Goal: Task Accomplishment & Management: Manage account settings

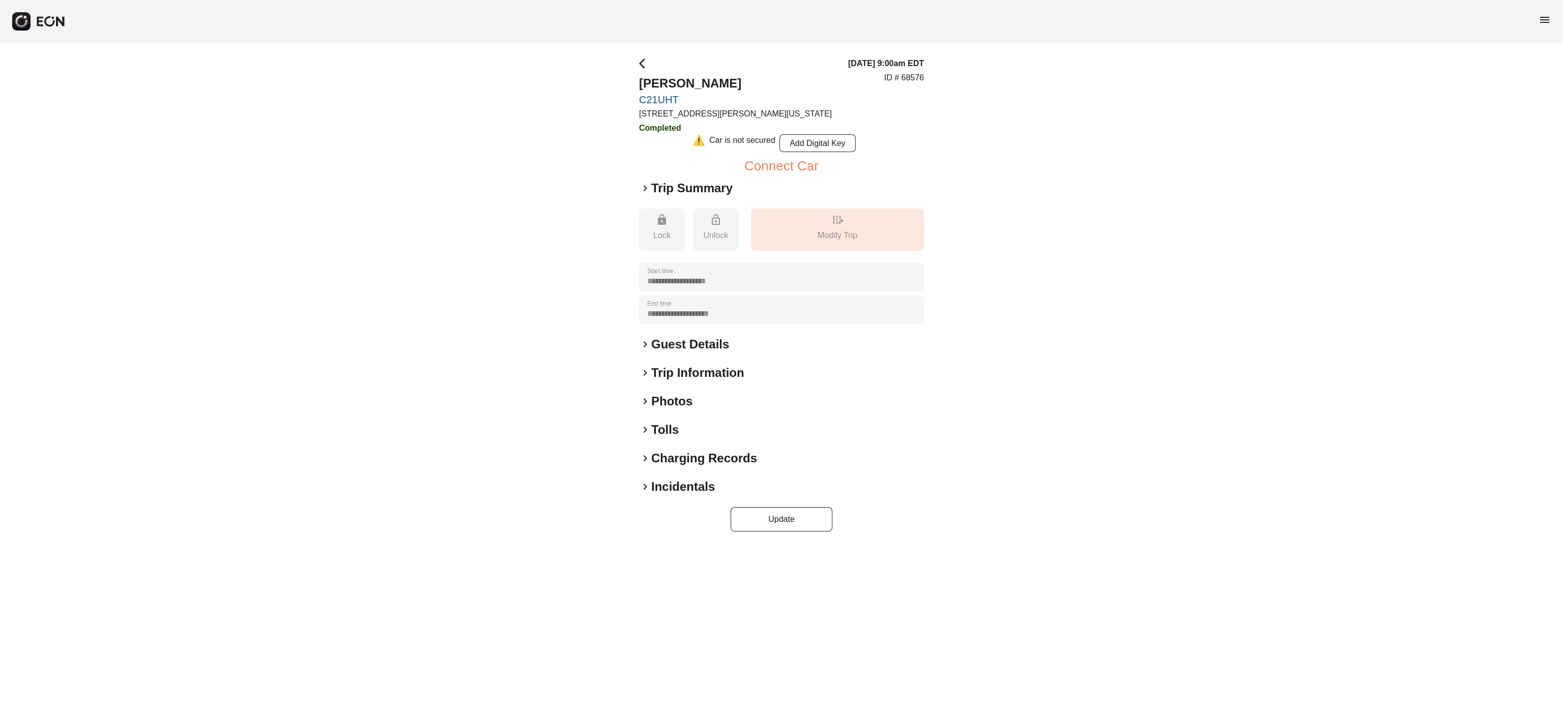
click at [680, 403] on h2 "Photos" at bounding box center [671, 401] width 41 height 16
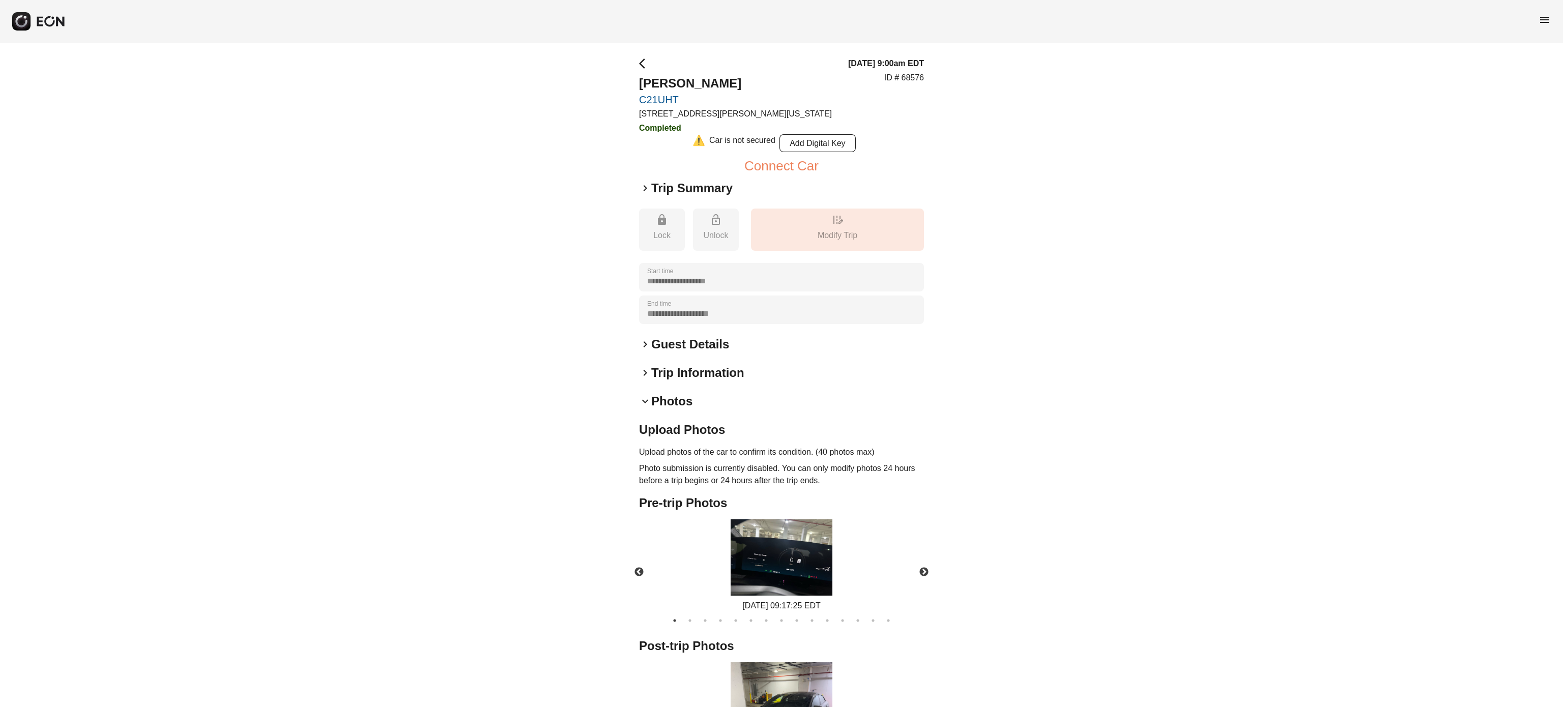
click at [680, 403] on h2 "Photos" at bounding box center [671, 401] width 41 height 16
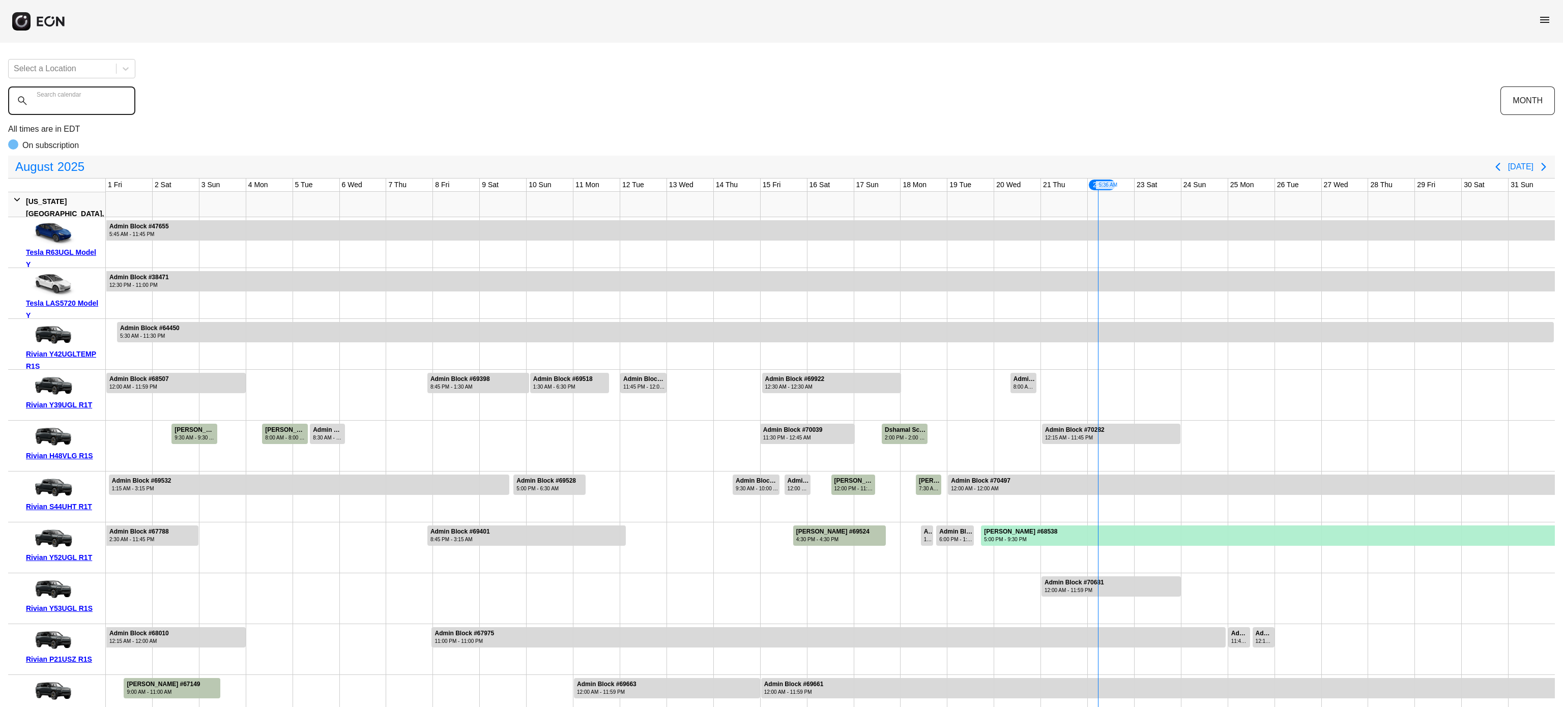
scroll to position [372, 0]
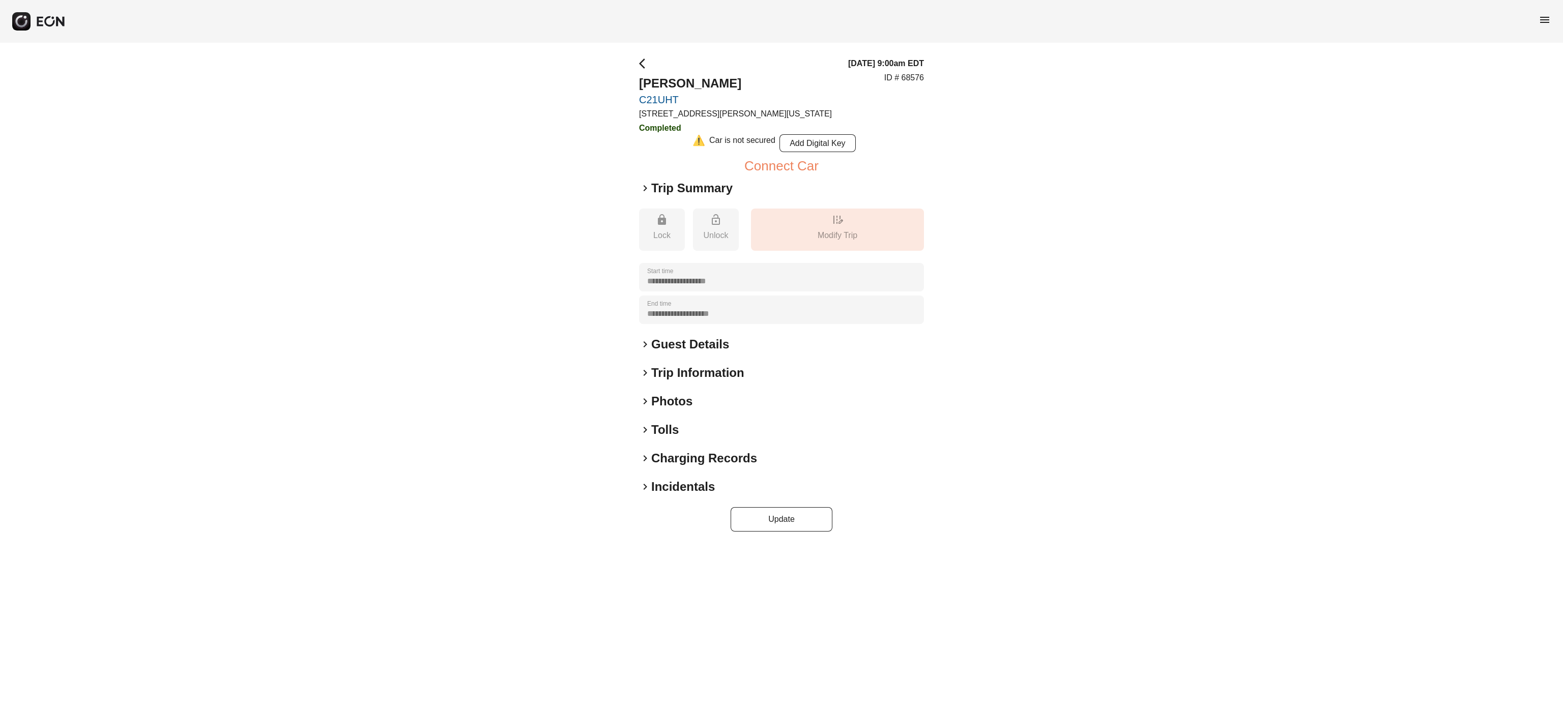
click at [680, 400] on h2 "Photos" at bounding box center [671, 401] width 41 height 16
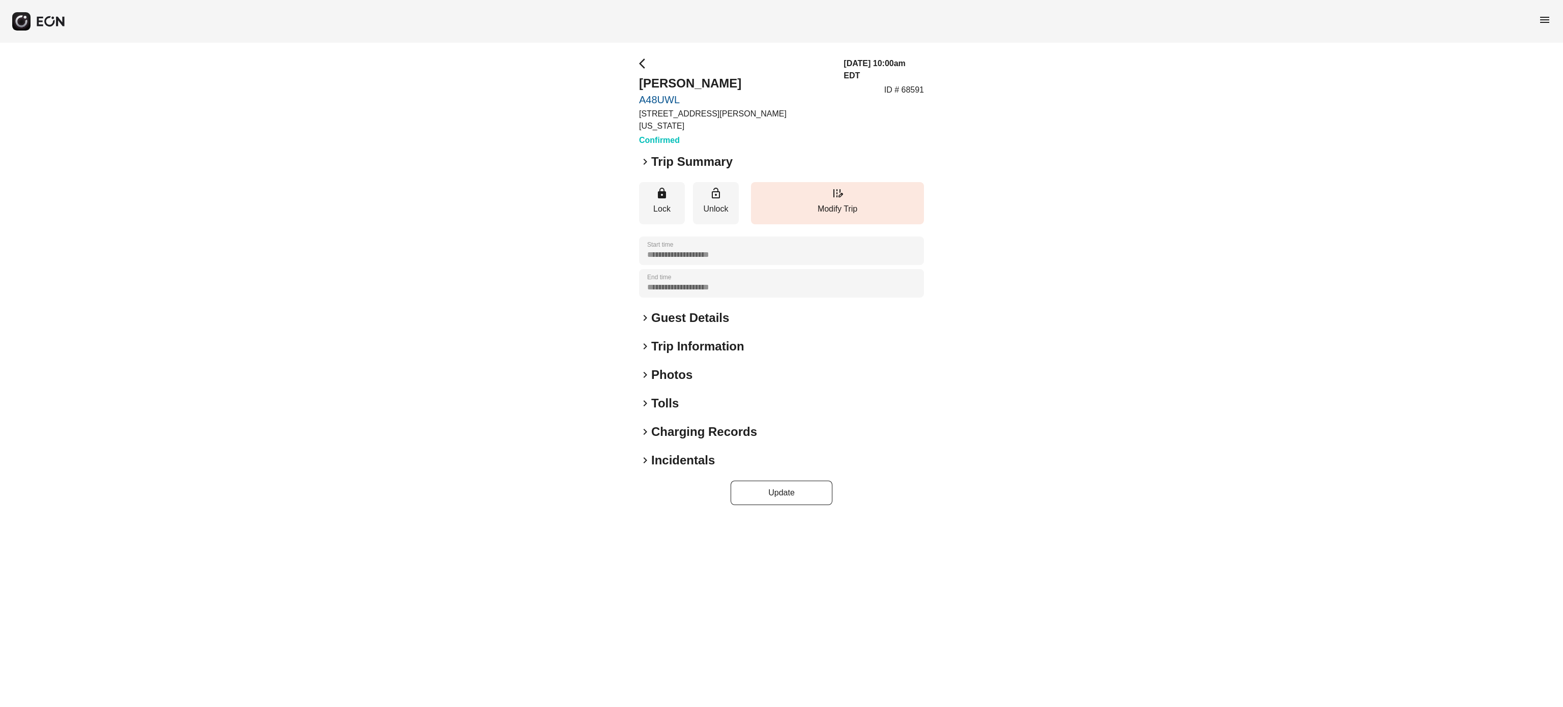
click at [920, 84] on p "ID # 68591" at bounding box center [904, 90] width 40 height 12
click at [924, 81] on div "**********" at bounding box center [781, 281] width 1563 height 477
copy div "68591 keyboard_arrow_right"
